Goal: Task Accomplishment & Management: Use online tool/utility

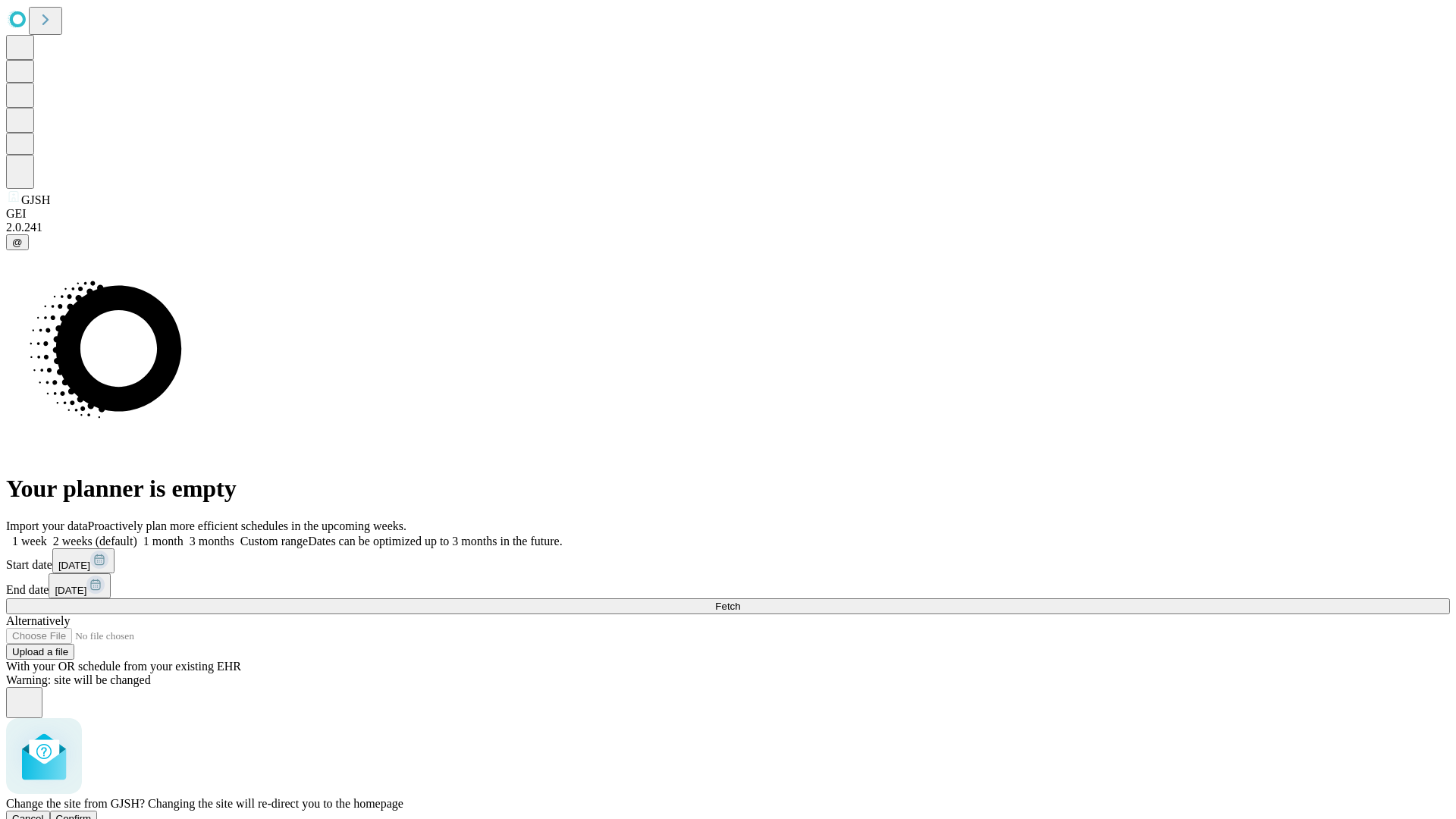
click at [91, 813] on span "Confirm" at bounding box center [74, 818] width 35 height 12
click at [47, 534] on label "1 week" at bounding box center [26, 541] width 41 height 13
click at [740, 601] on span "Fetch" at bounding box center [727, 606] width 25 height 12
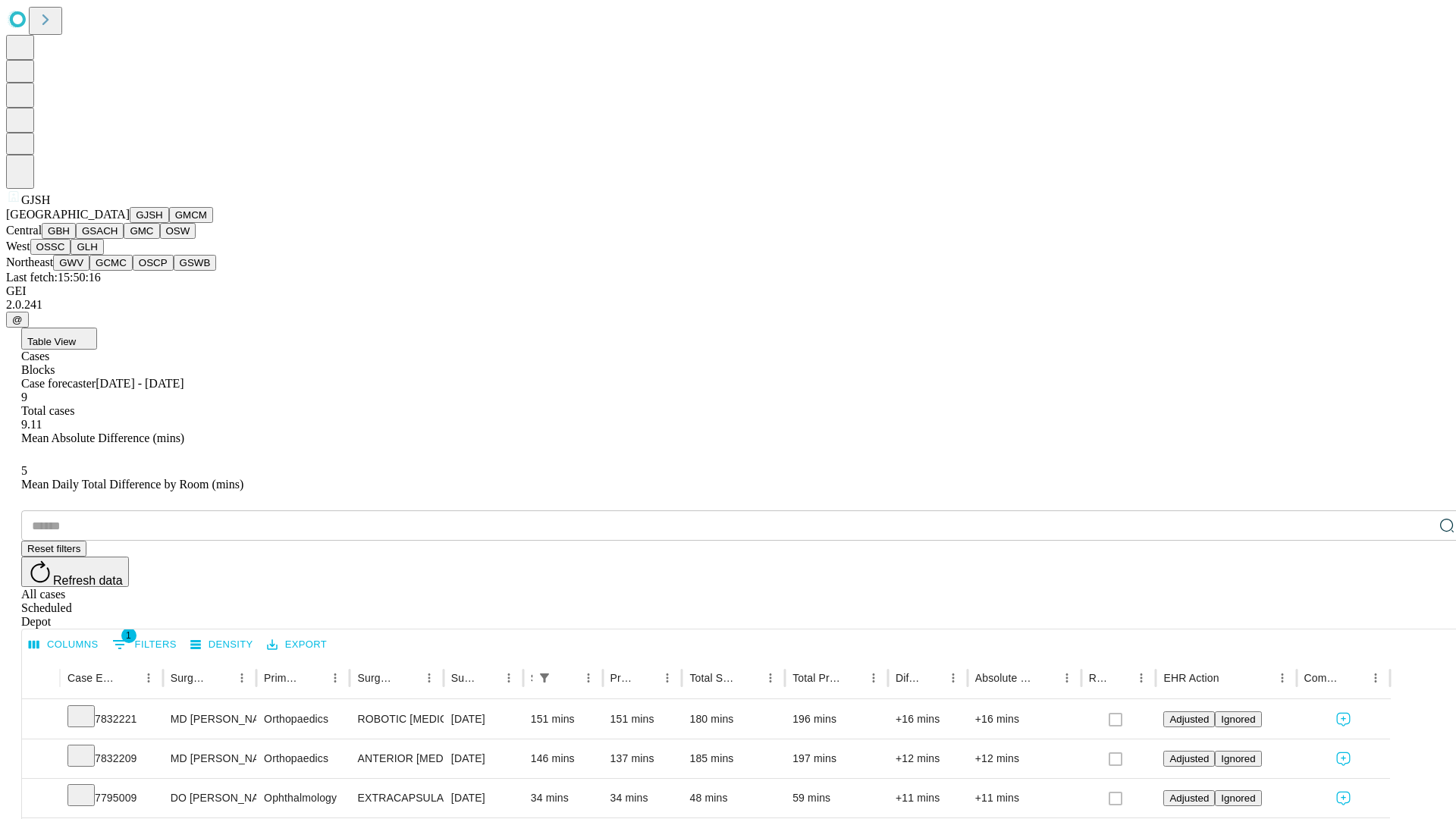
click at [169, 223] on button "GMCM" at bounding box center [191, 215] width 44 height 16
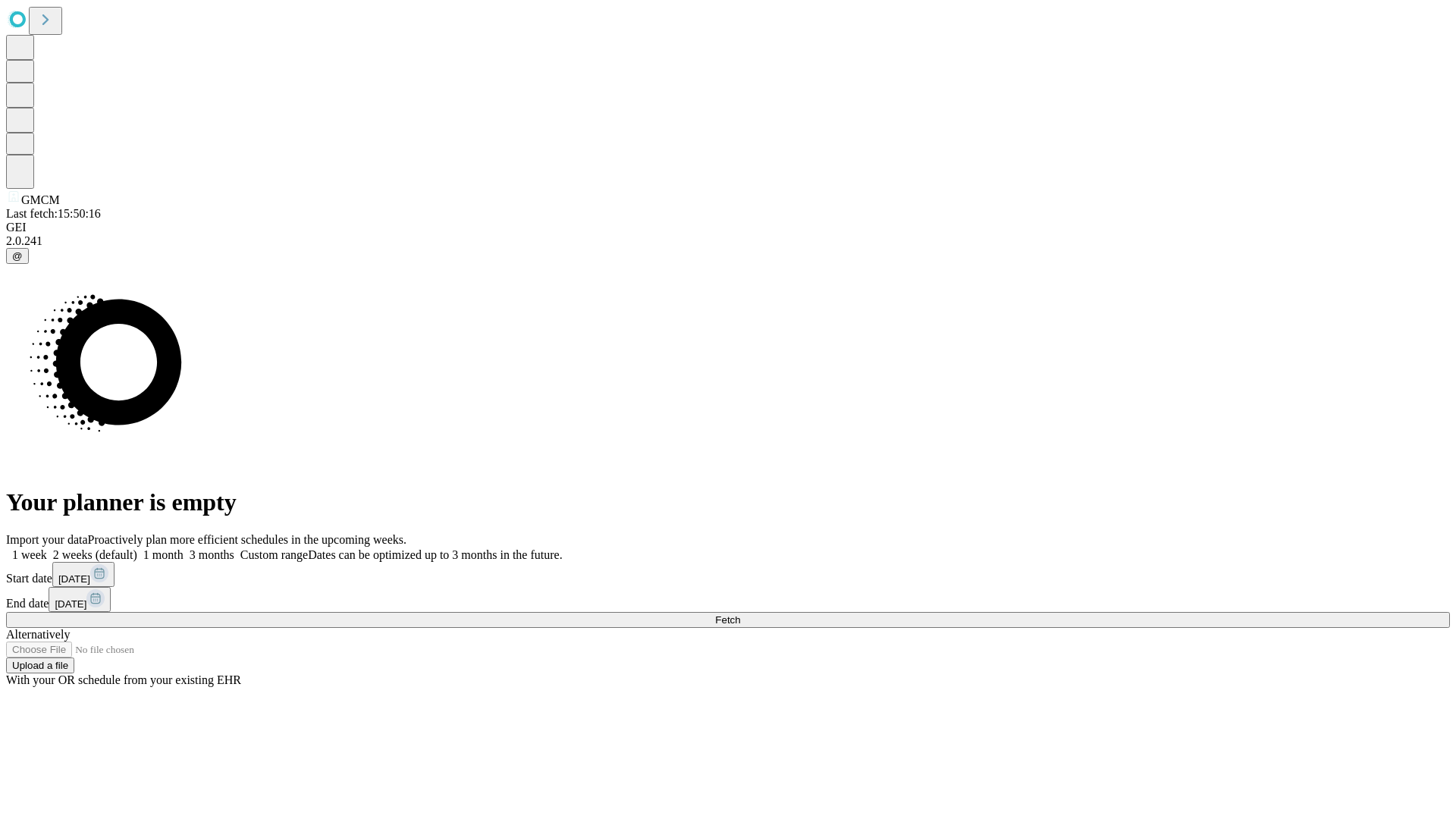
click at [47, 548] on label "1 week" at bounding box center [26, 554] width 41 height 13
click at [740, 614] on span "Fetch" at bounding box center [727, 620] width 25 height 12
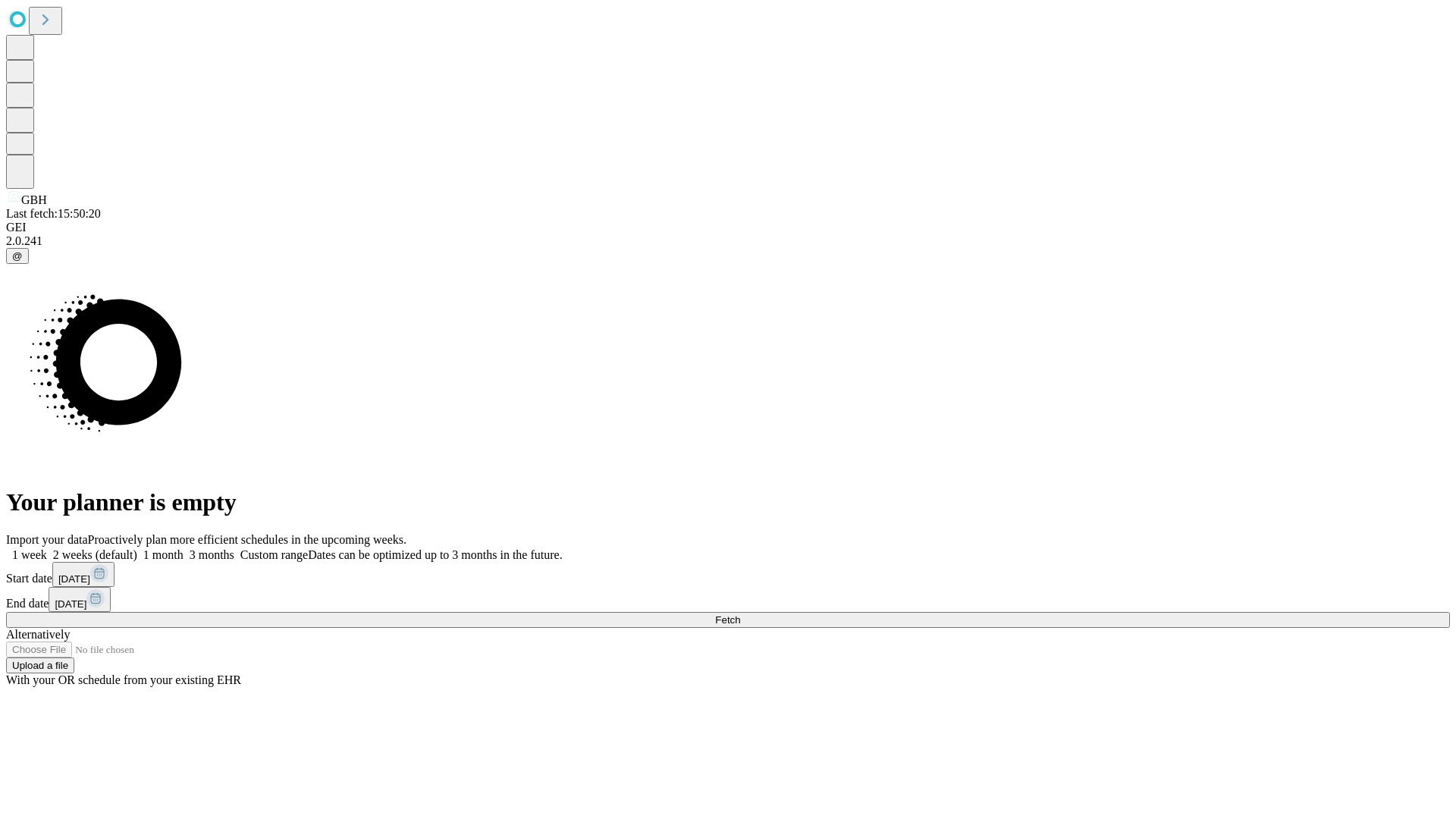
click at [47, 548] on label "1 week" at bounding box center [26, 554] width 41 height 13
click at [740, 614] on span "Fetch" at bounding box center [727, 620] width 25 height 12
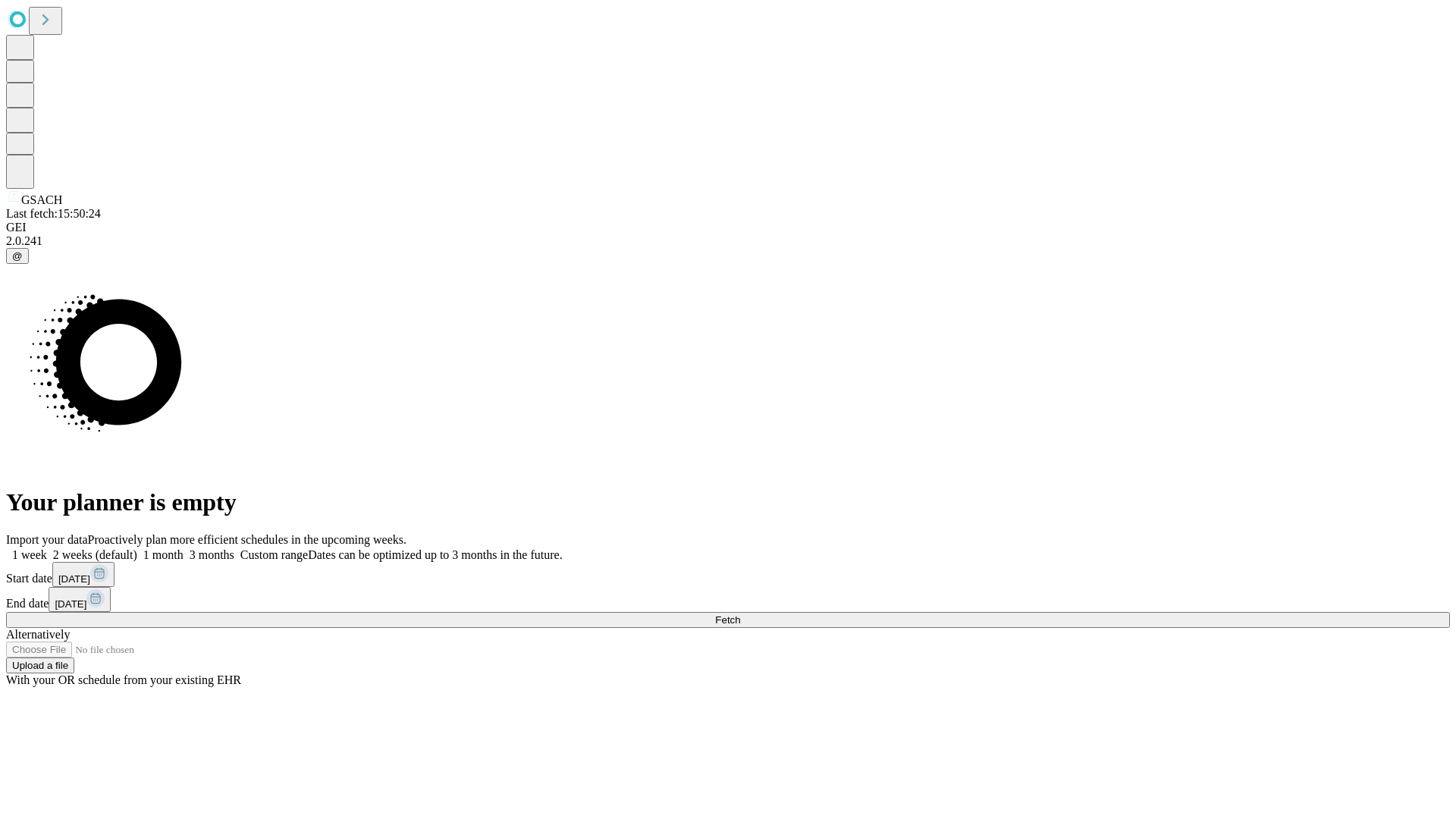
click at [47, 548] on label "1 week" at bounding box center [26, 554] width 41 height 13
click at [740, 614] on span "Fetch" at bounding box center [727, 620] width 25 height 12
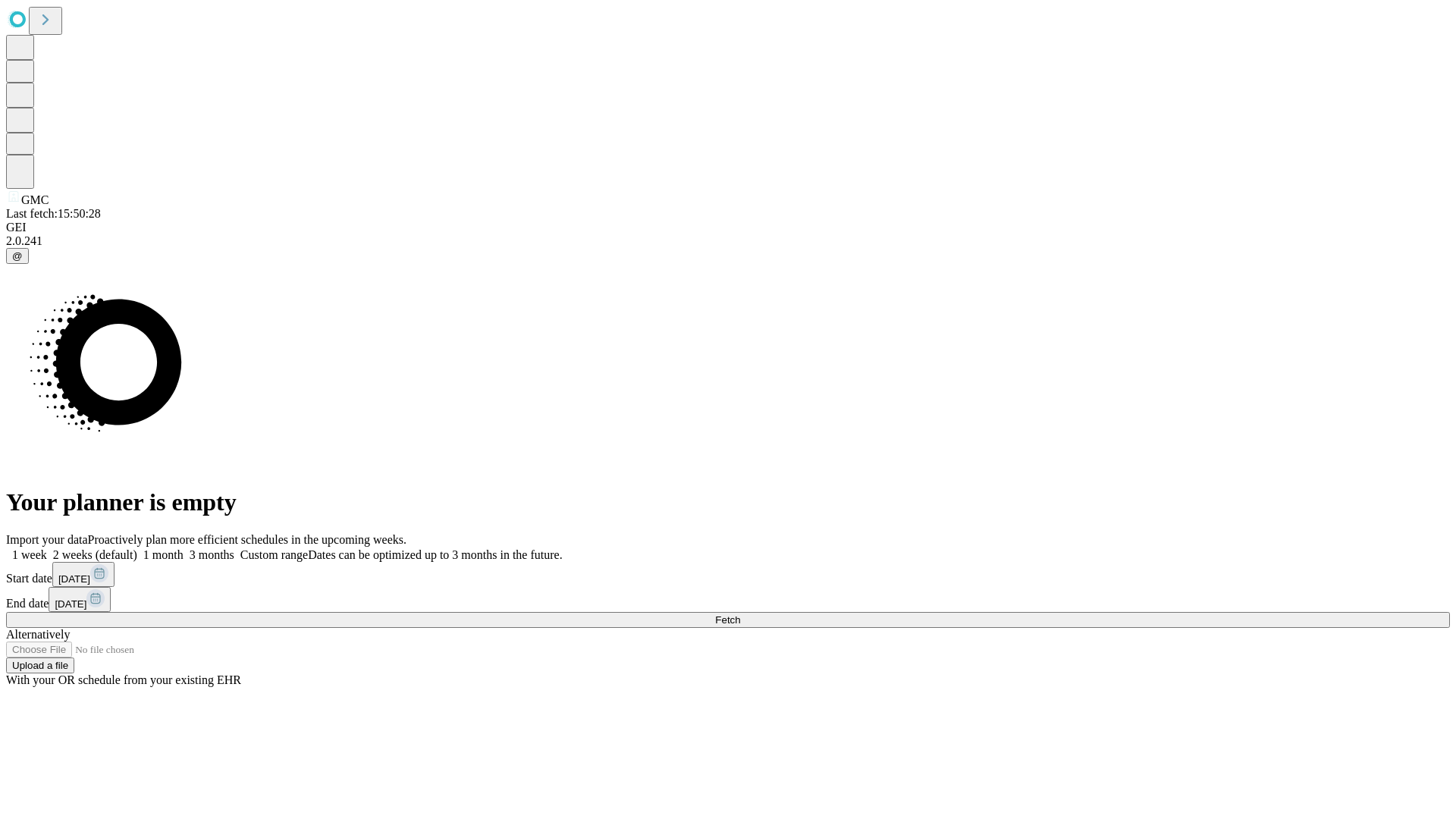
click at [740, 614] on span "Fetch" at bounding box center [727, 620] width 25 height 12
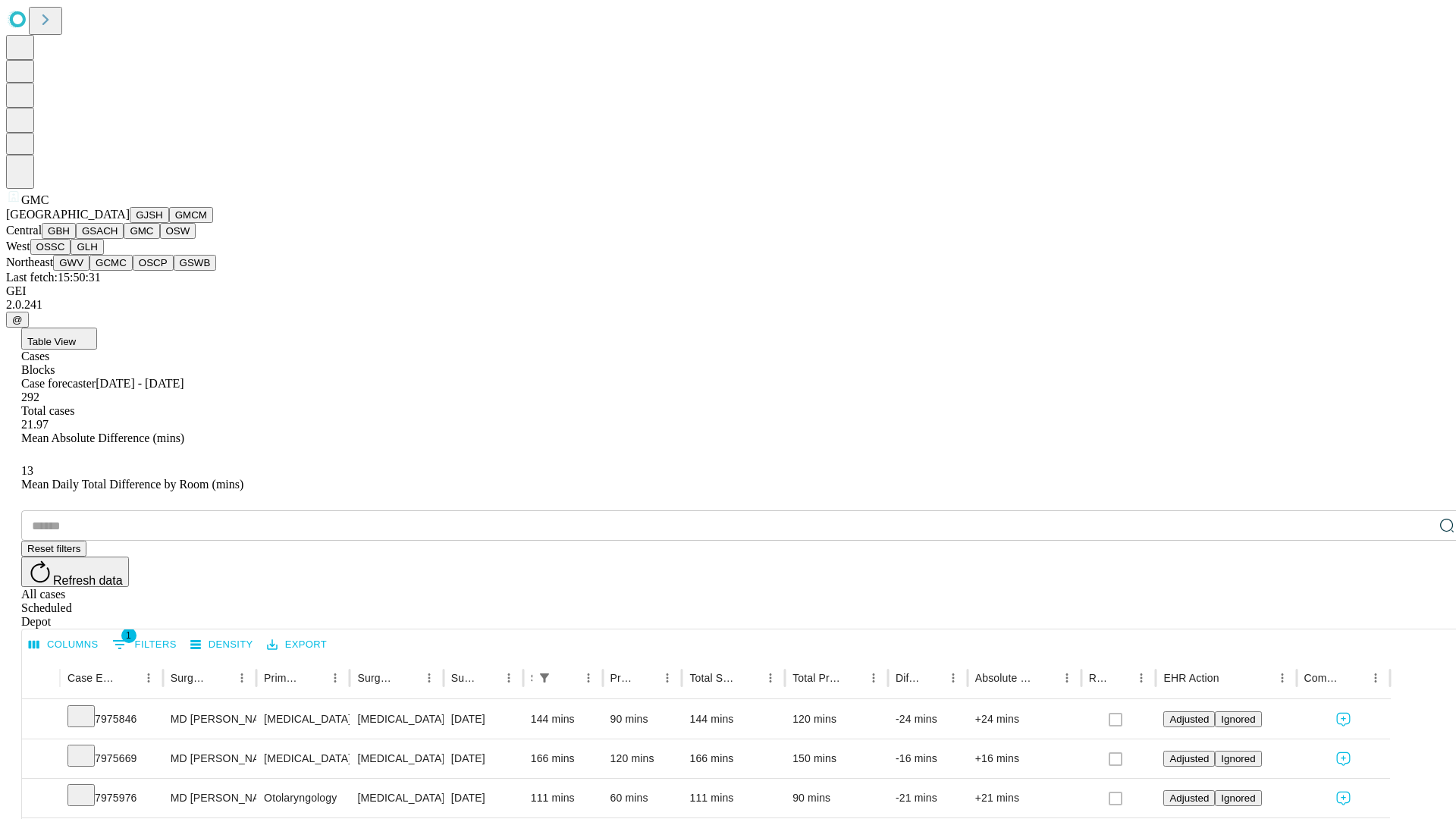
click at [160, 239] on button "OSW" at bounding box center [178, 231] width 36 height 16
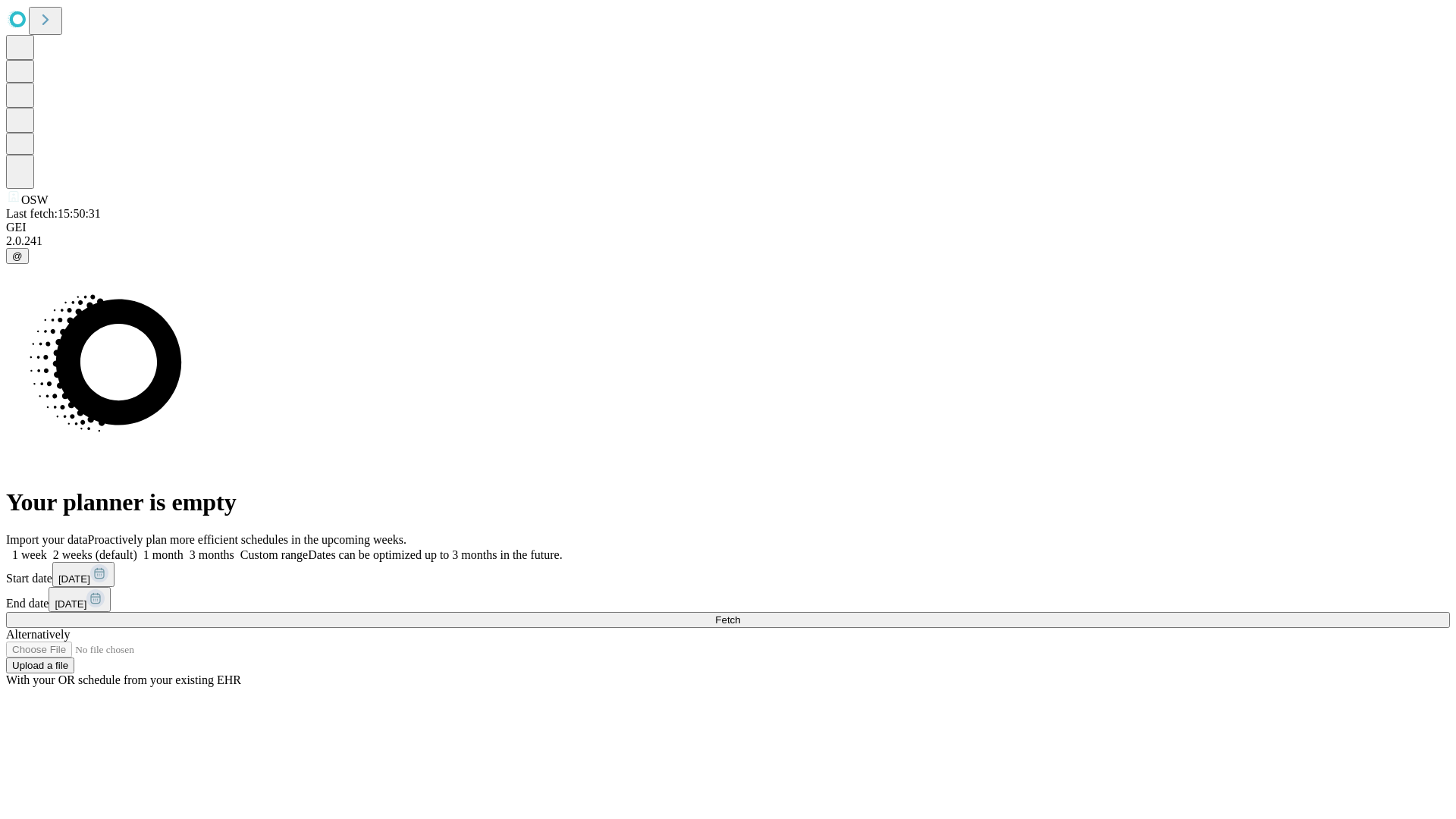
click at [47, 548] on label "1 week" at bounding box center [26, 554] width 41 height 13
click at [740, 614] on span "Fetch" at bounding box center [727, 620] width 25 height 12
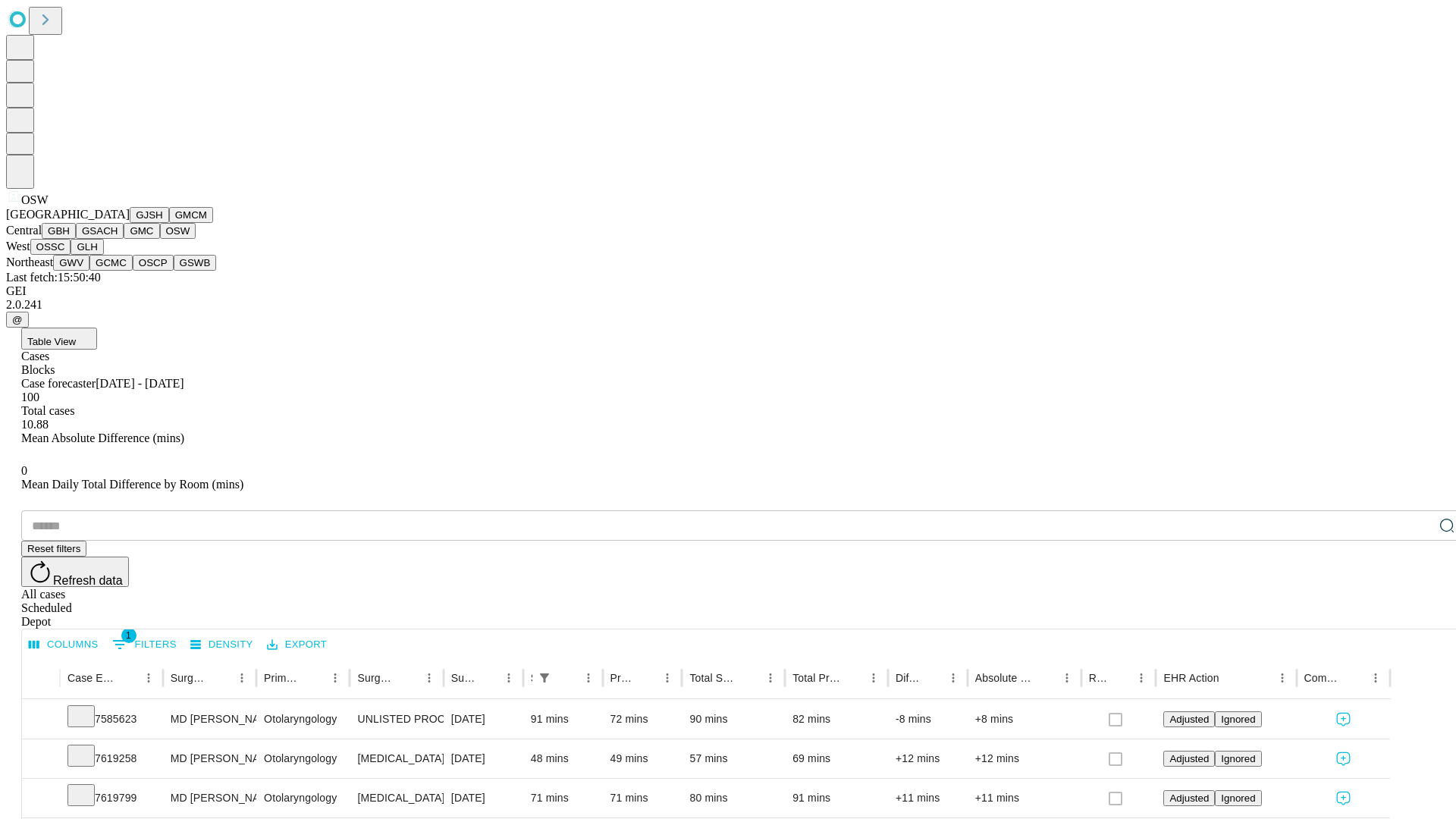
click at [71, 255] on button "OSSC" at bounding box center [50, 247] width 41 height 16
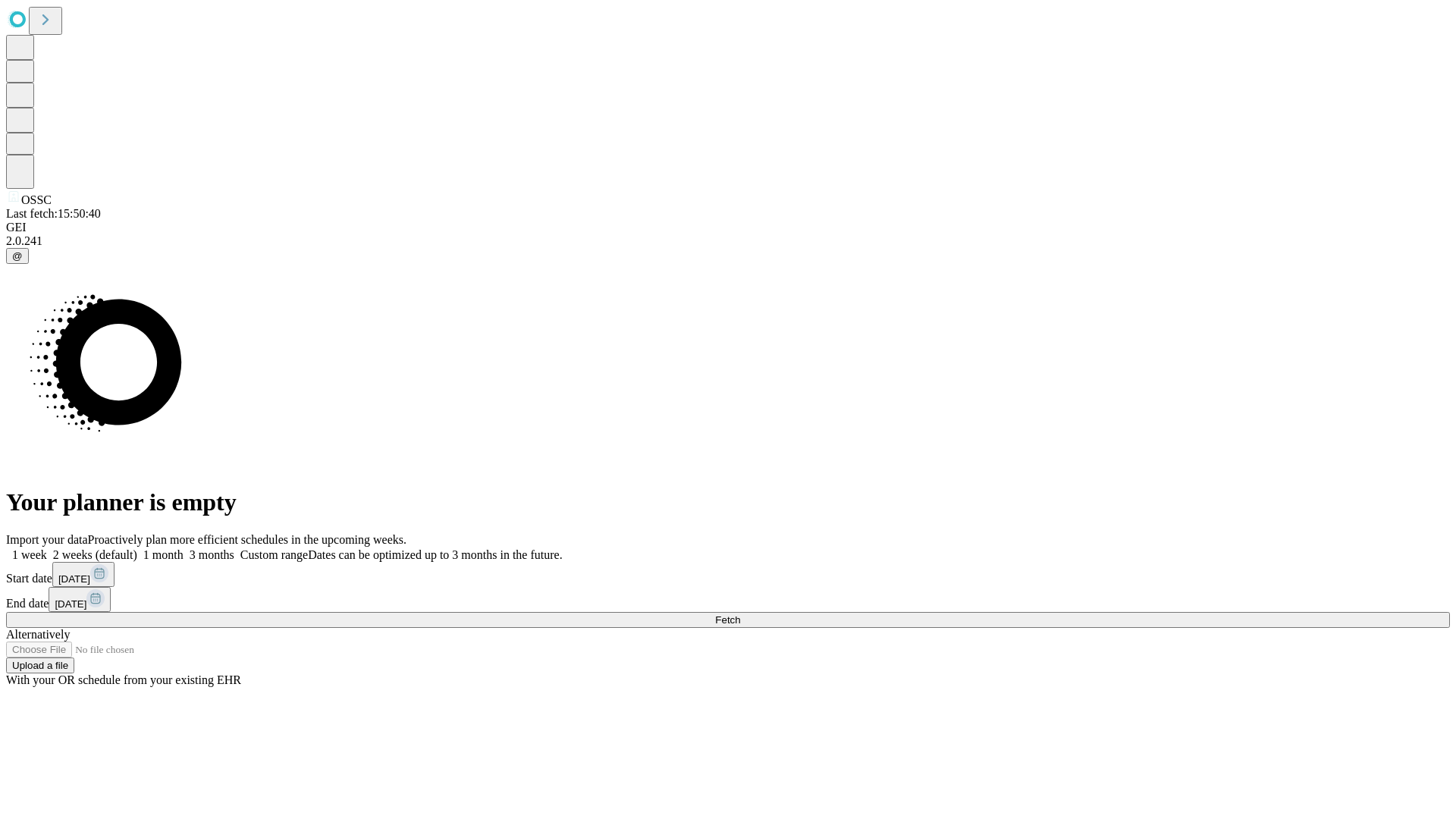
click at [47, 548] on label "1 week" at bounding box center [26, 554] width 41 height 13
click at [740, 614] on span "Fetch" at bounding box center [727, 620] width 25 height 12
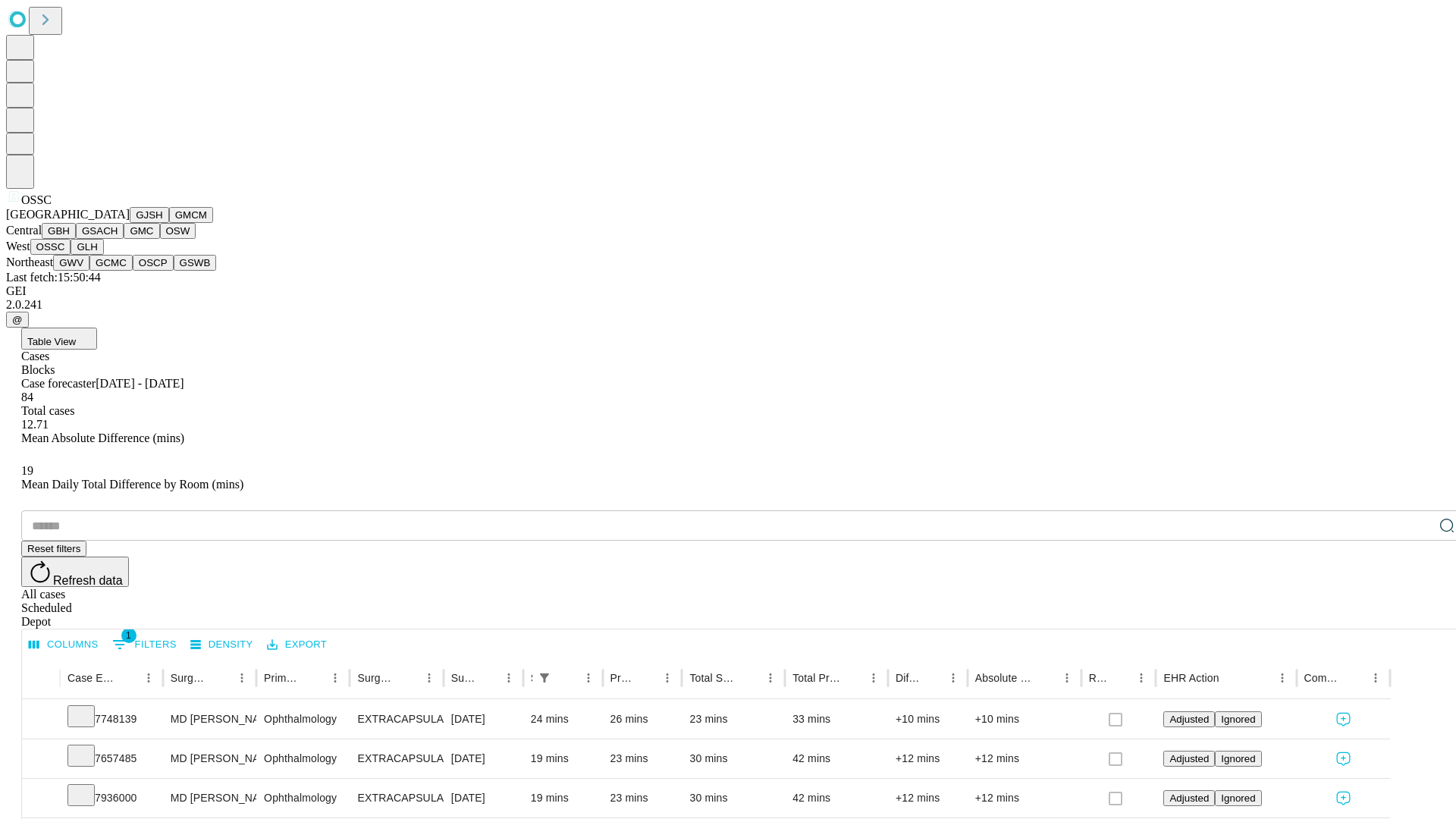
click at [103, 255] on button "GLH" at bounding box center [87, 247] width 32 height 16
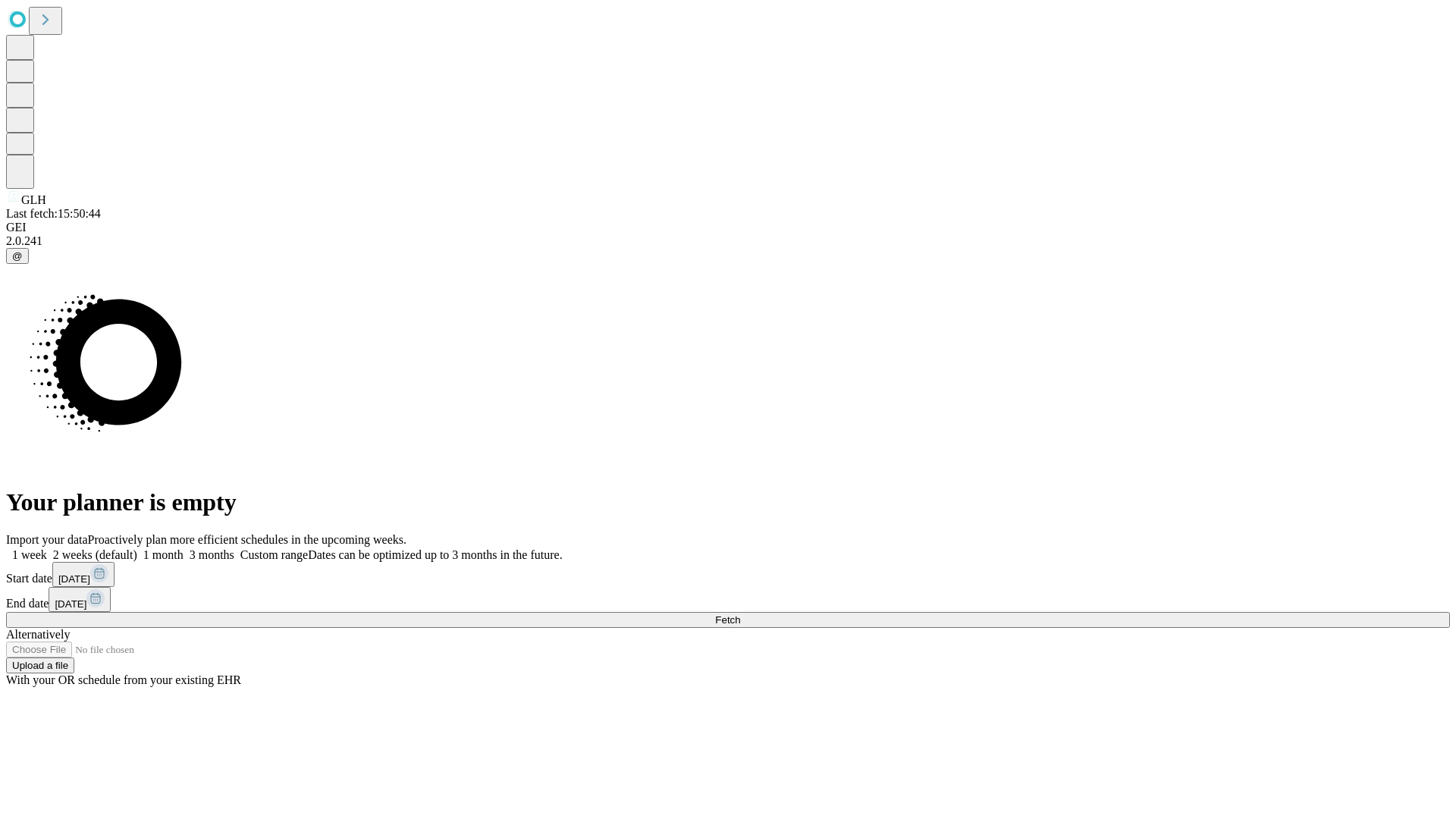
click at [47, 548] on label "1 week" at bounding box center [26, 554] width 41 height 13
click at [740, 614] on span "Fetch" at bounding box center [727, 620] width 25 height 12
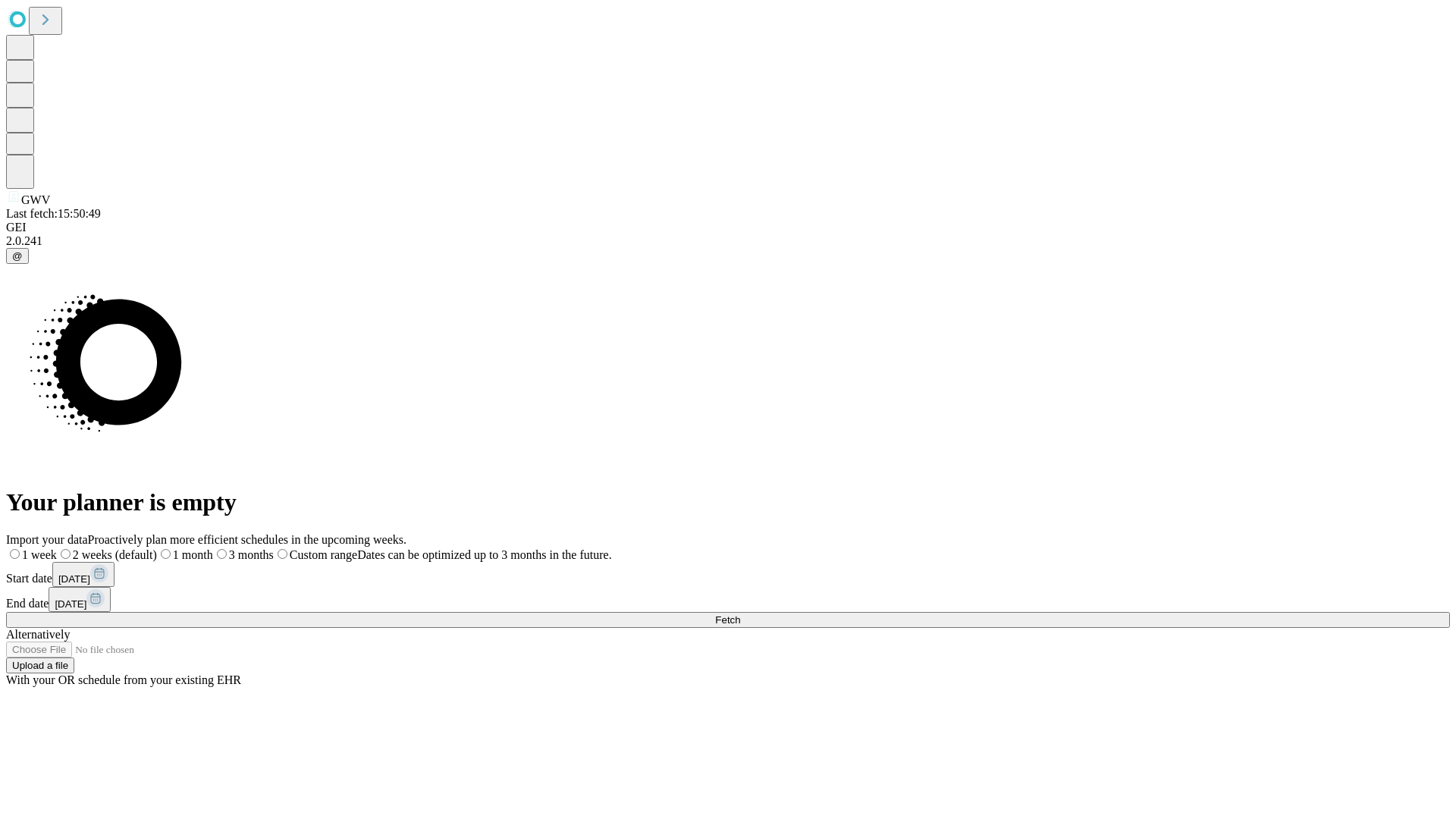
click at [740, 614] on span "Fetch" at bounding box center [727, 620] width 25 height 12
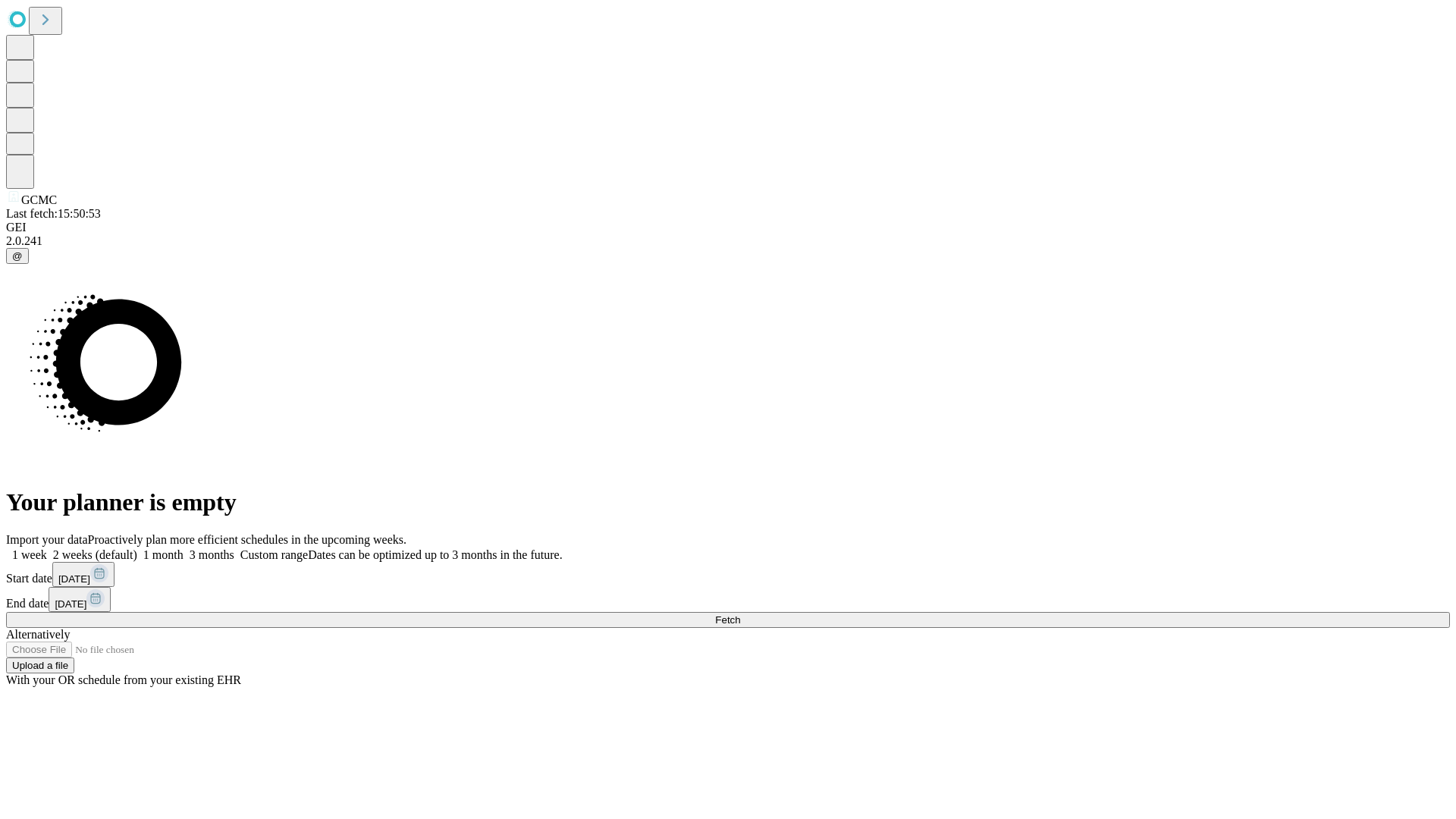
click at [47, 548] on label "1 week" at bounding box center [26, 554] width 41 height 13
click at [740, 614] on span "Fetch" at bounding box center [727, 620] width 25 height 12
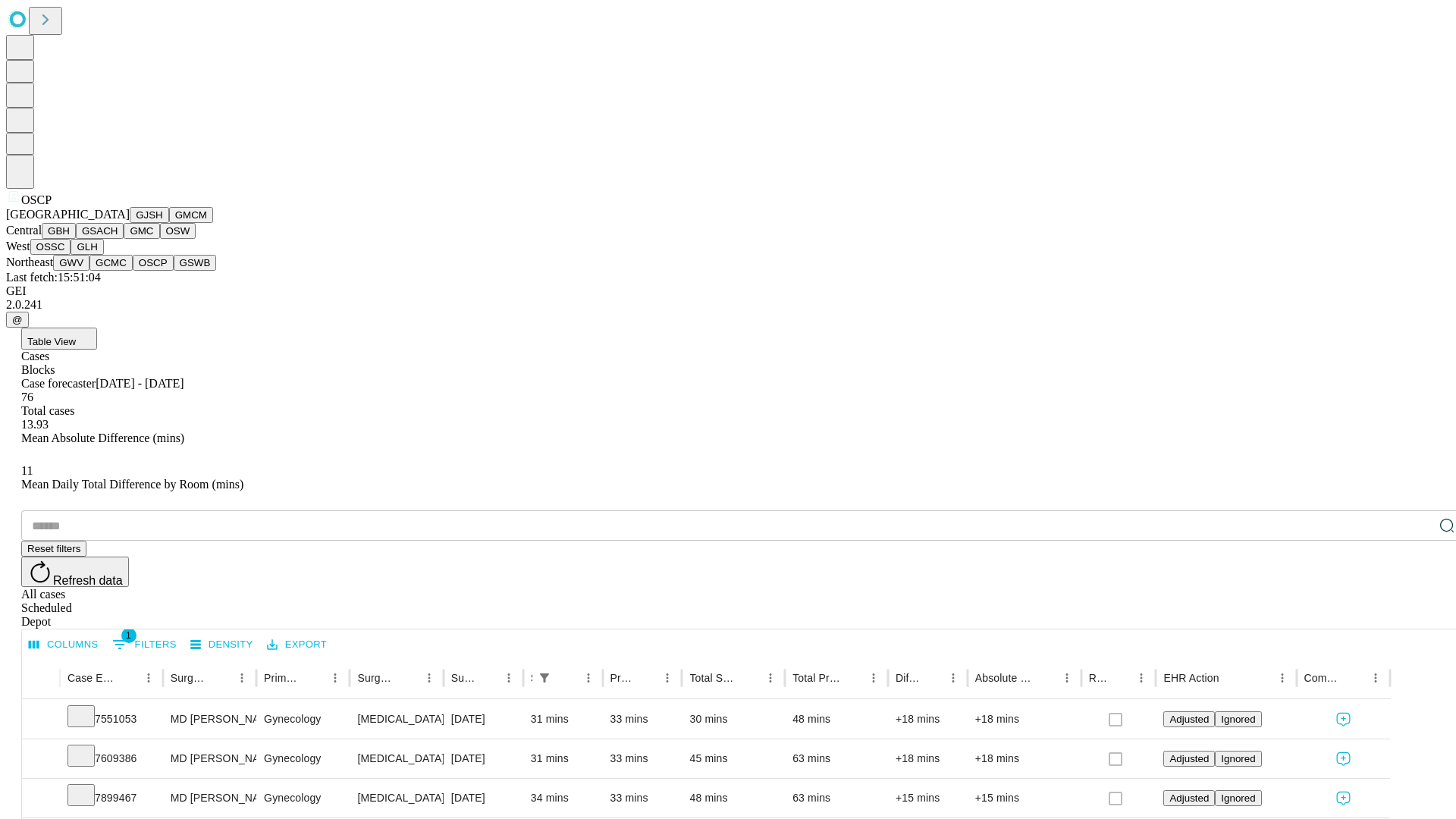
click at [174, 271] on button "GSWB" at bounding box center [195, 262] width 43 height 16
